Goal: Transaction & Acquisition: Purchase product/service

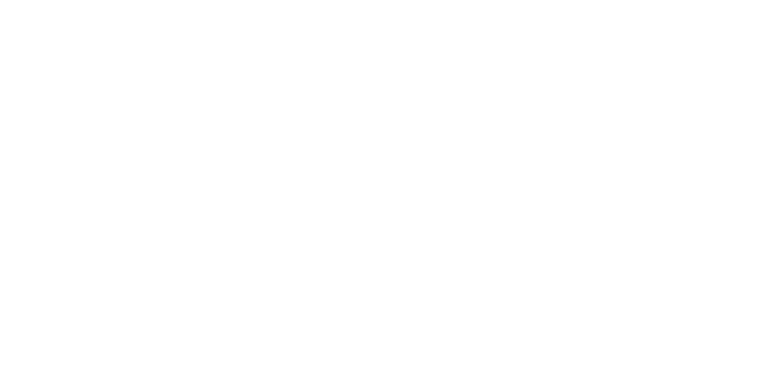
click at [379, 42] on body at bounding box center [390, 193] width 781 height 386
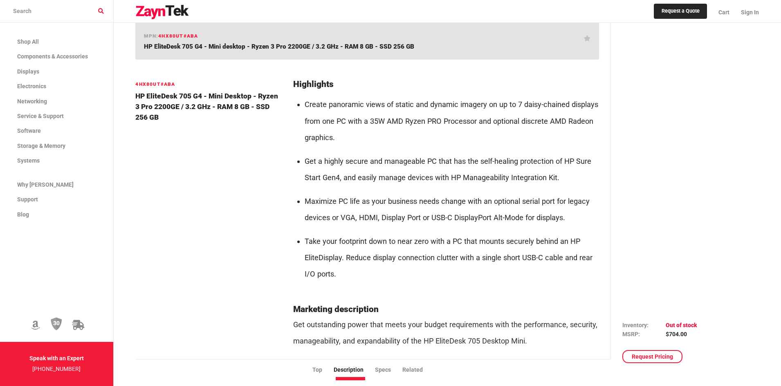
scroll to position [286, 0]
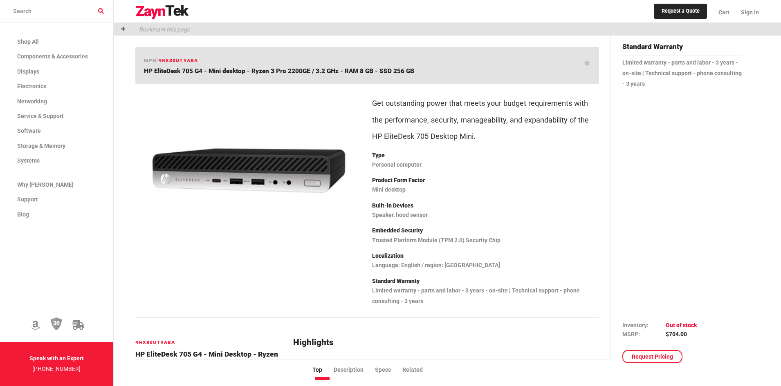
click at [329, 196] on img at bounding box center [249, 170] width 214 height 161
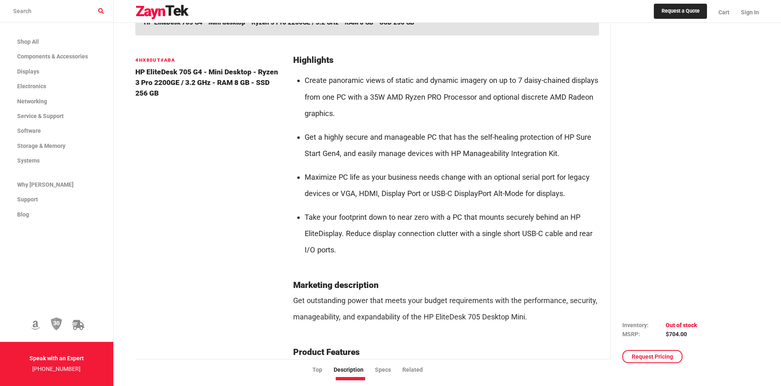
scroll to position [204, 0]
